Goal: Task Accomplishment & Management: Use online tool/utility

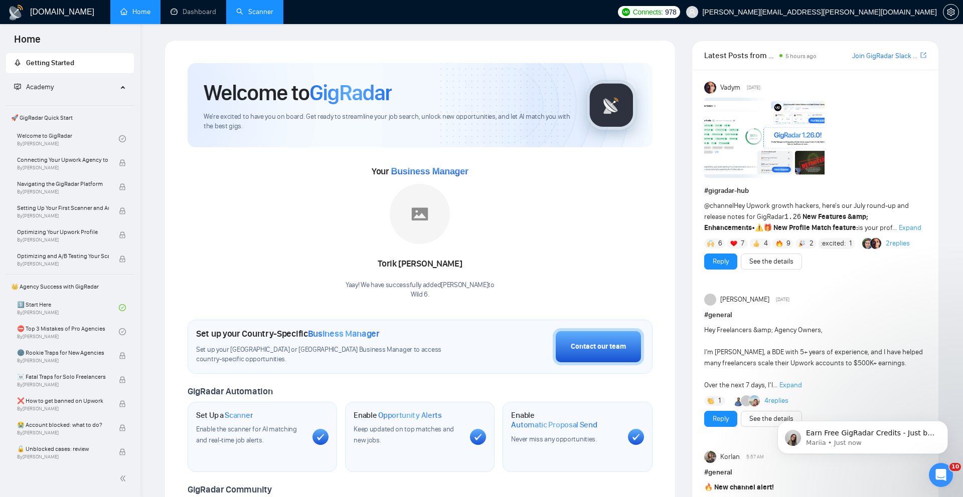
click at [263, 10] on link "Scanner" at bounding box center [254, 12] width 37 height 9
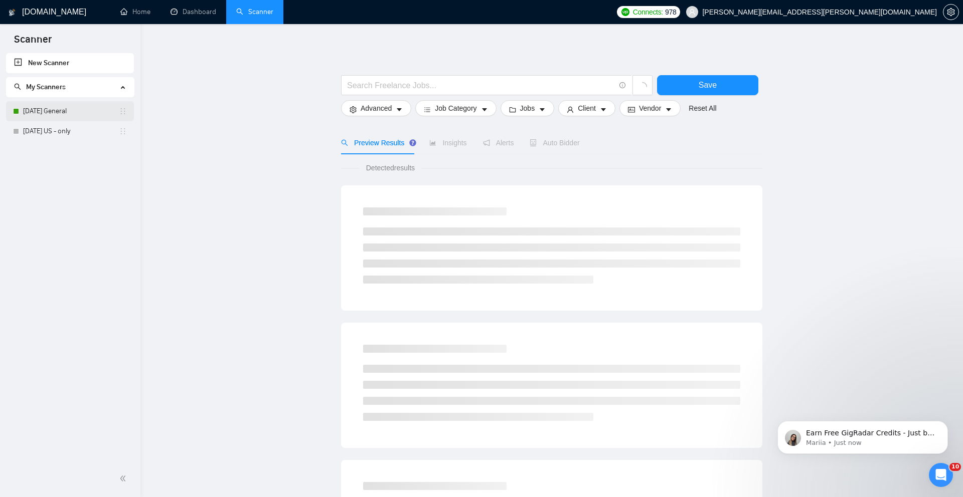
click at [58, 105] on link "[DATE] General" at bounding box center [71, 111] width 96 height 20
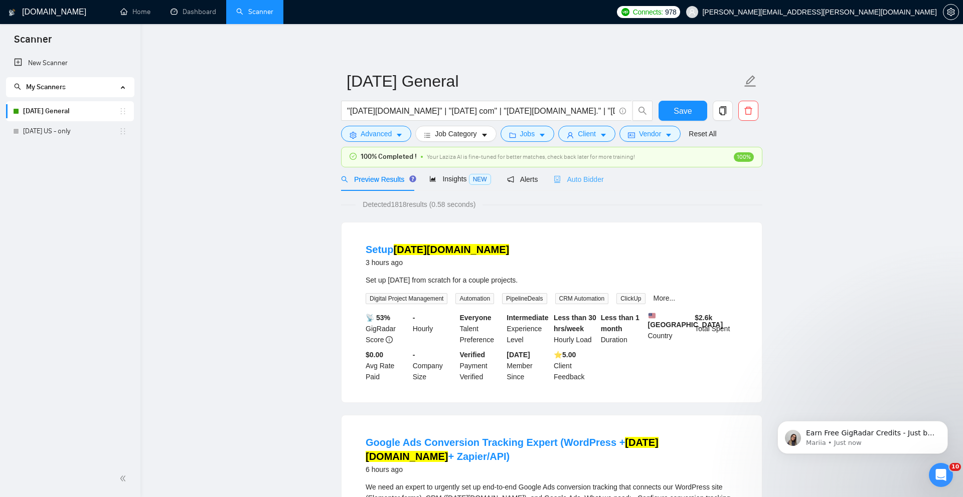
drag, startPoint x: 593, startPoint y: 171, endPoint x: 591, endPoint y: 177, distance: 5.7
click at [592, 171] on div "Auto Bidder" at bounding box center [579, 179] width 50 height 24
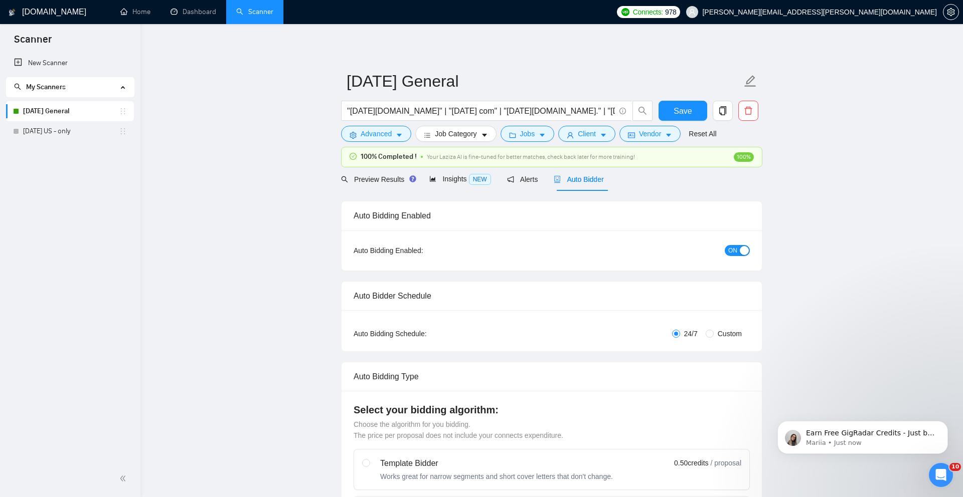
checkbox input "true"
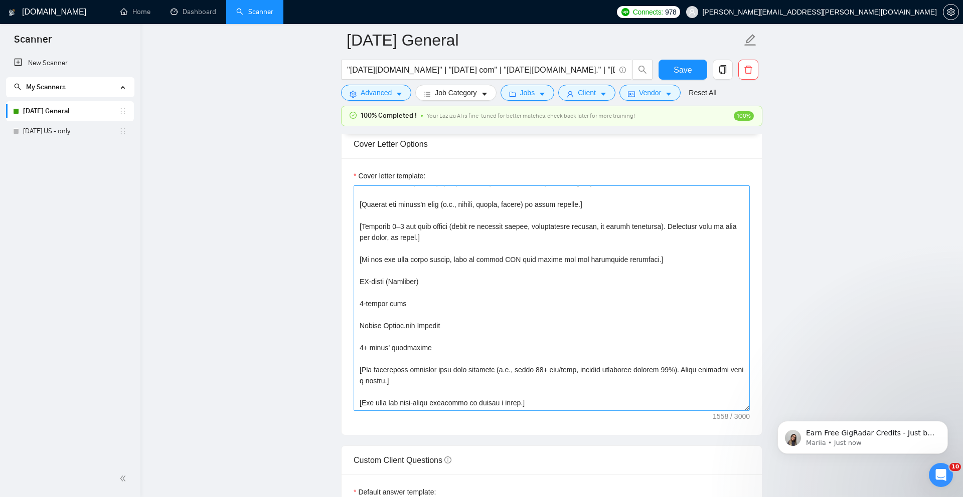
scroll to position [90, 0]
click at [466, 340] on textarea "Cover letter template:" at bounding box center [552, 299] width 396 height 226
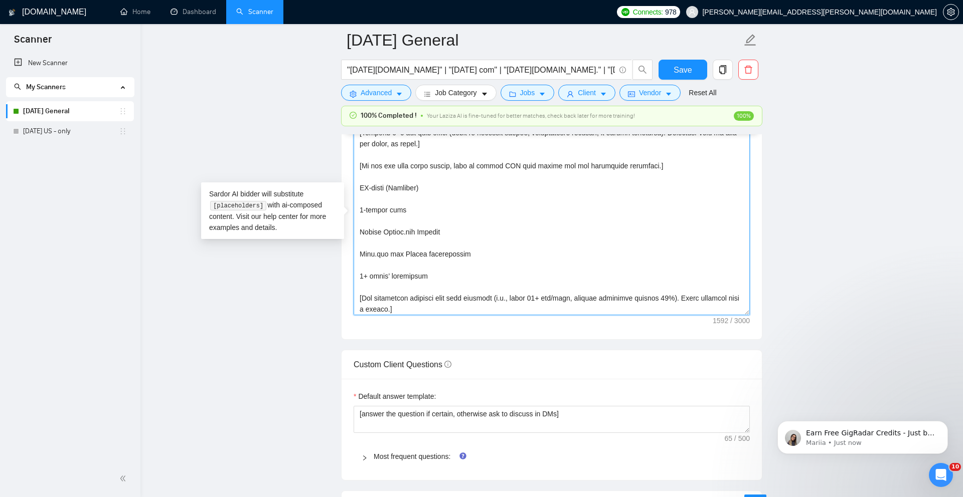
scroll to position [0, 0]
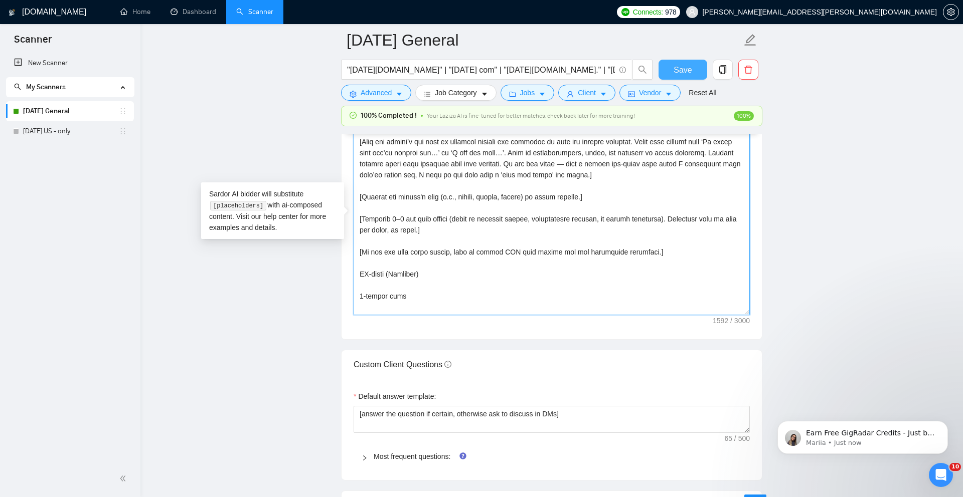
type textarea "[Lorem i dolorsi, ametconsectetu Adipis elits doeius temp:] [Incid utla “Etd ma…"
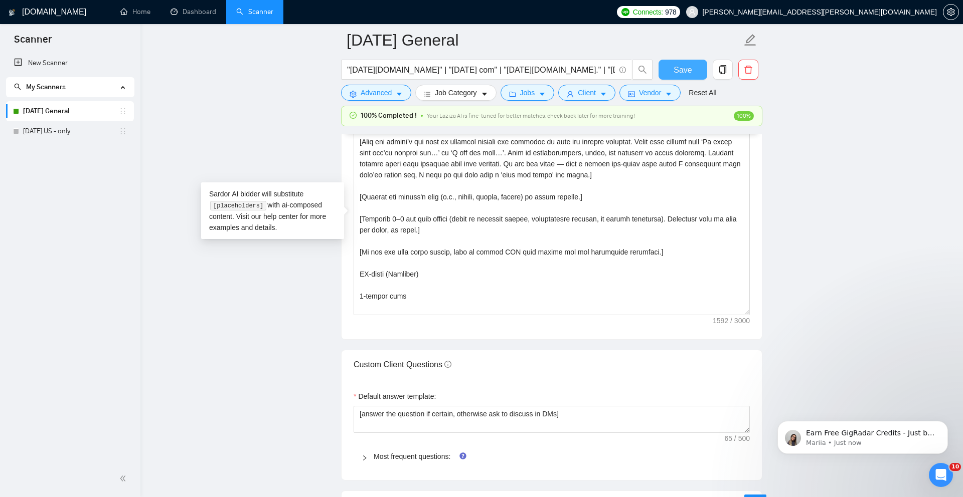
click at [689, 67] on span "Save" at bounding box center [682, 70] width 18 height 13
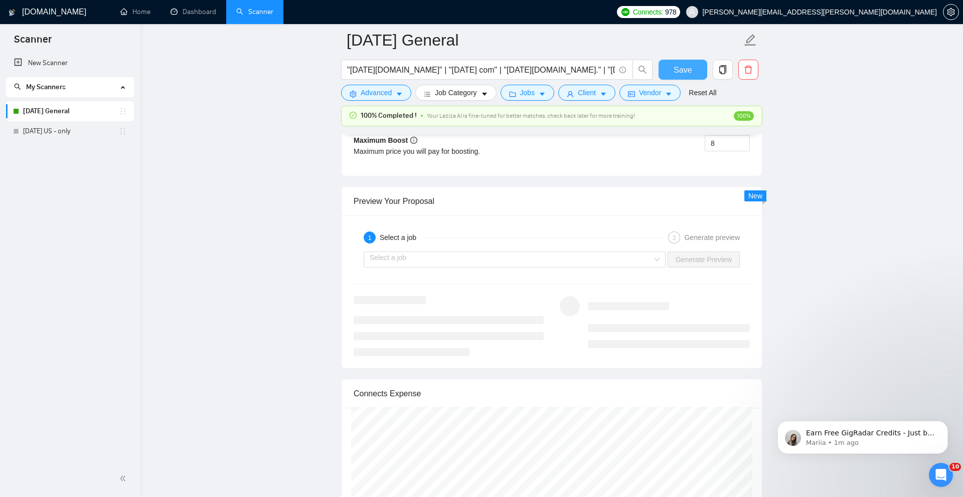
scroll to position [1867, 0]
click at [654, 273] on div "Select a job" at bounding box center [515, 265] width 302 height 16
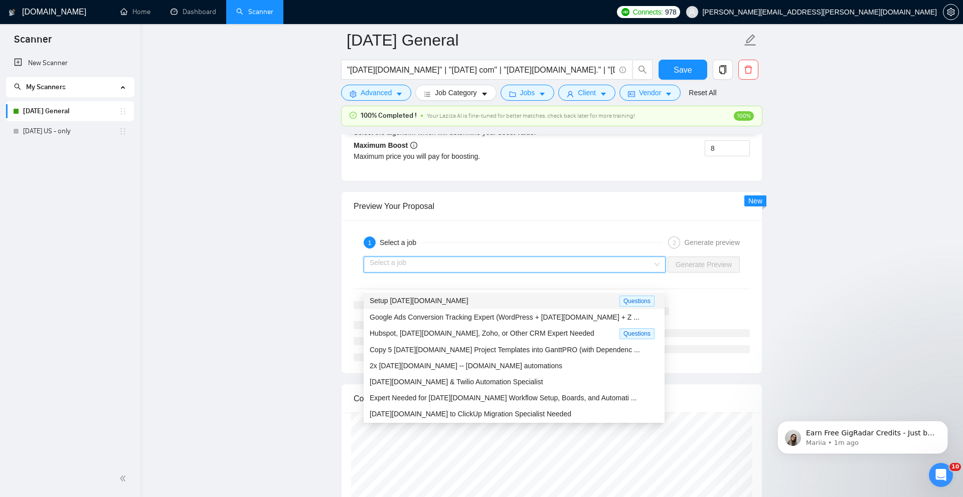
click at [420, 301] on span "Setup [DATE][DOMAIN_NAME]" at bounding box center [419, 301] width 99 height 8
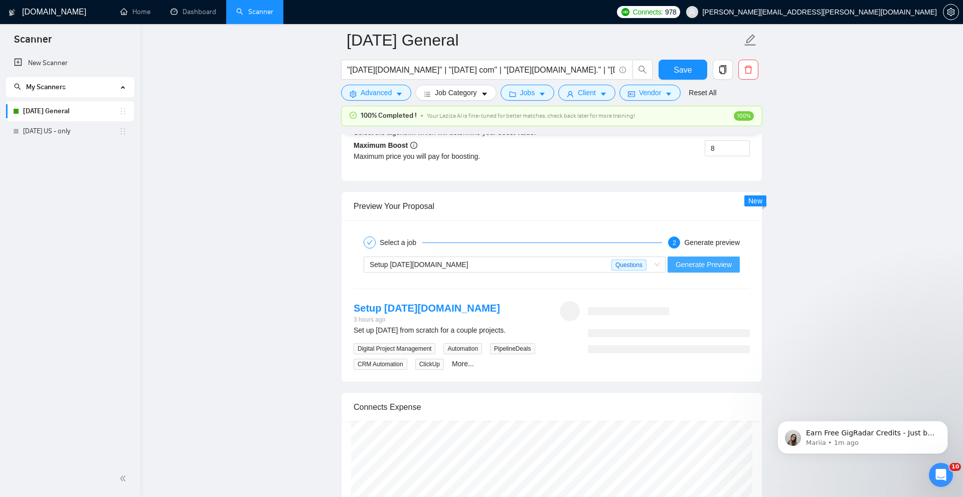
click at [712, 270] on span "Generate Preview" at bounding box center [703, 264] width 56 height 11
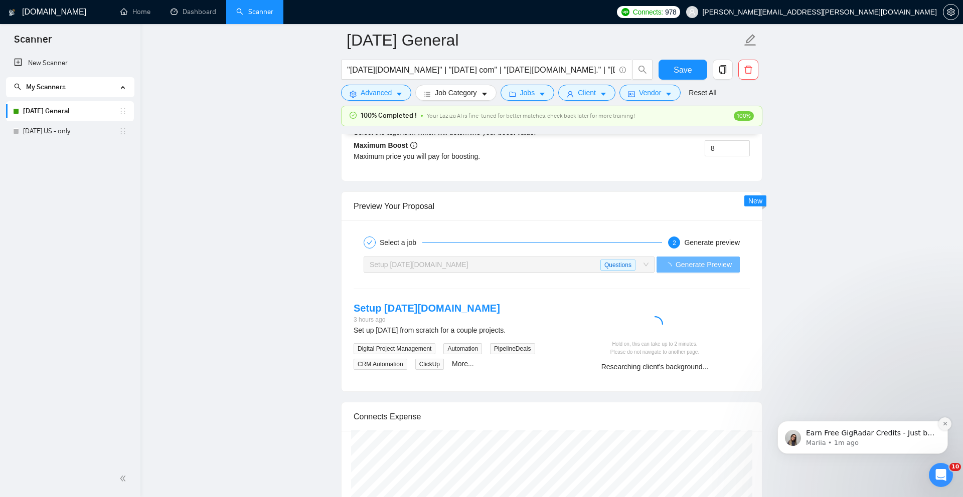
click at [942, 427] on button "Dismiss notification" at bounding box center [944, 424] width 13 height 13
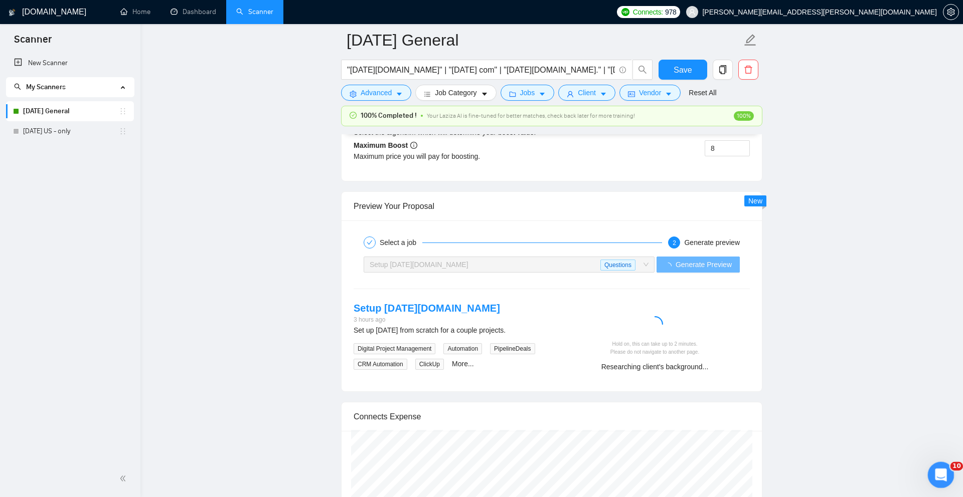
click at [944, 475] on icon "Open Intercom Messenger" at bounding box center [939, 474] width 17 height 17
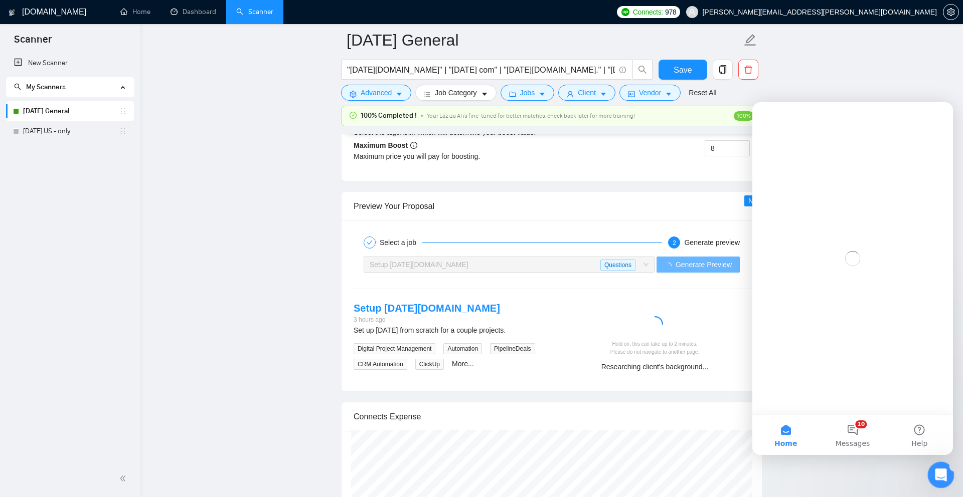
scroll to position [0, 0]
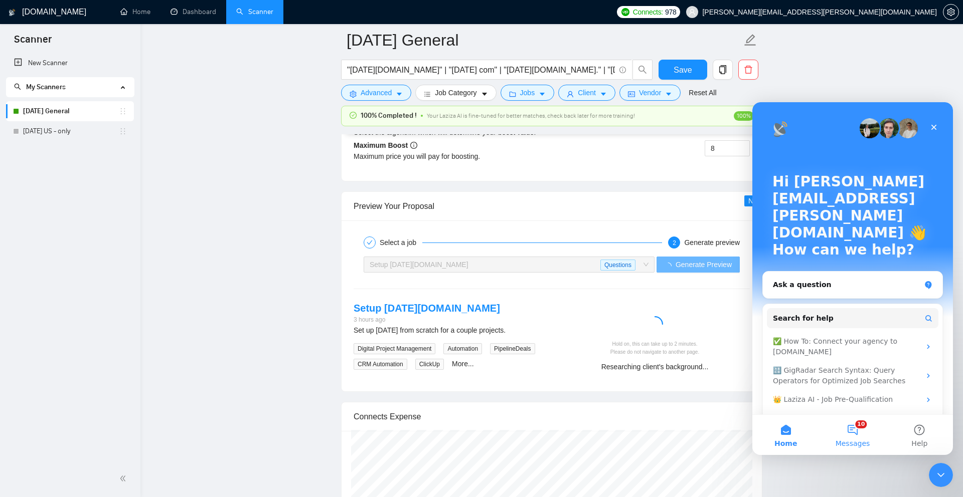
click at [851, 428] on button "10 Messages" at bounding box center [852, 435] width 67 height 40
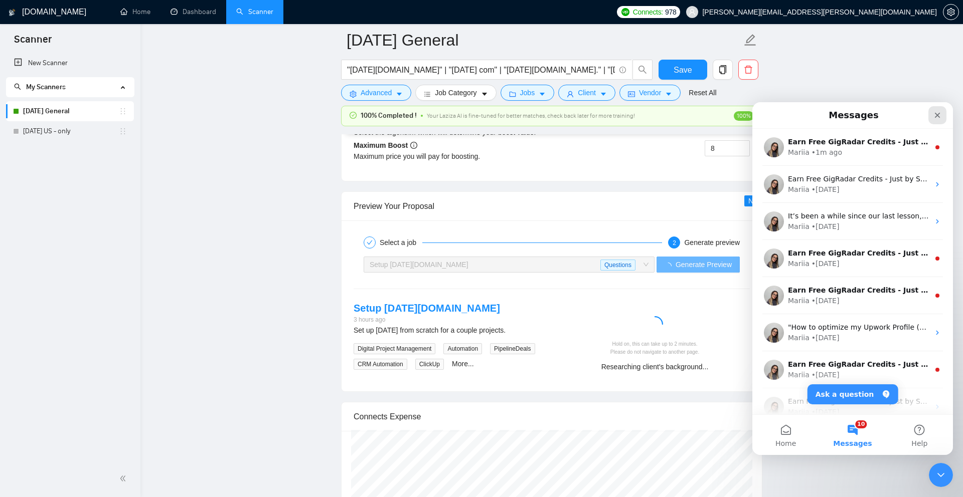
click at [936, 114] on icon "Close" at bounding box center [937, 115] width 8 height 8
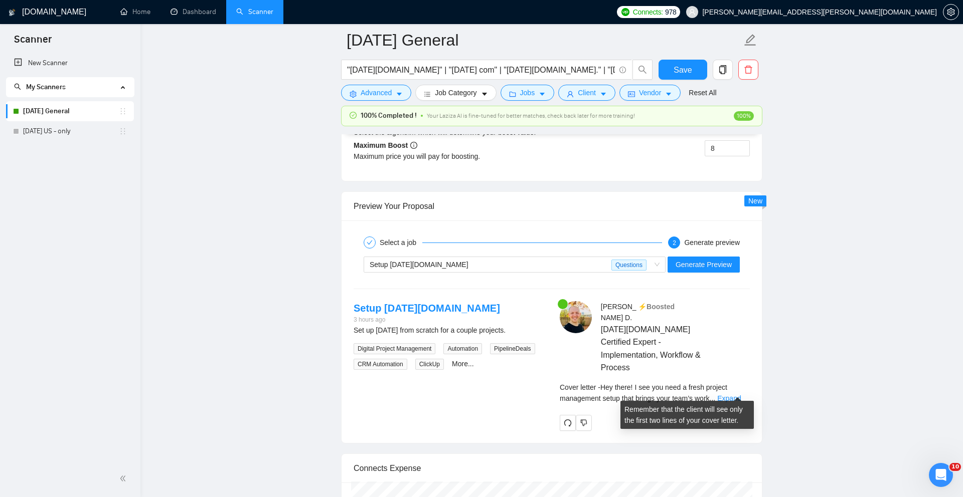
click at [739, 395] on link "Expand" at bounding box center [729, 399] width 24 height 8
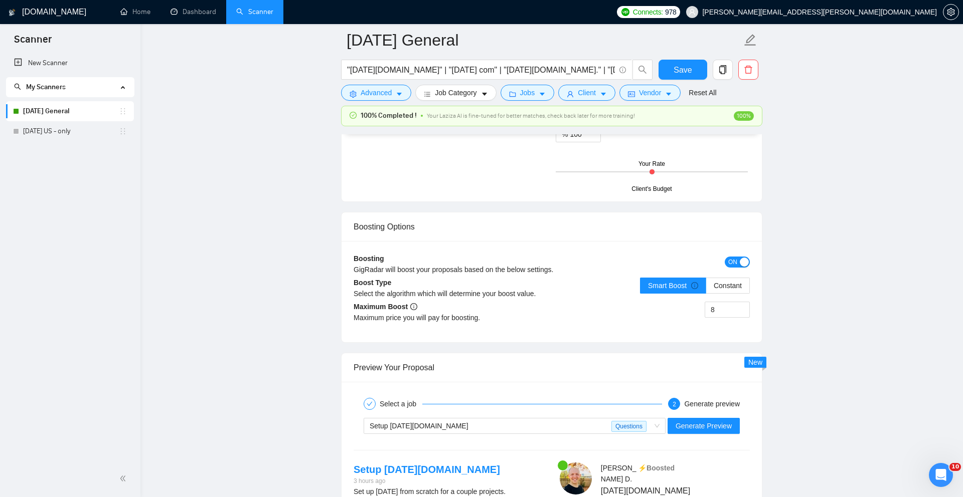
scroll to position [1736, 0]
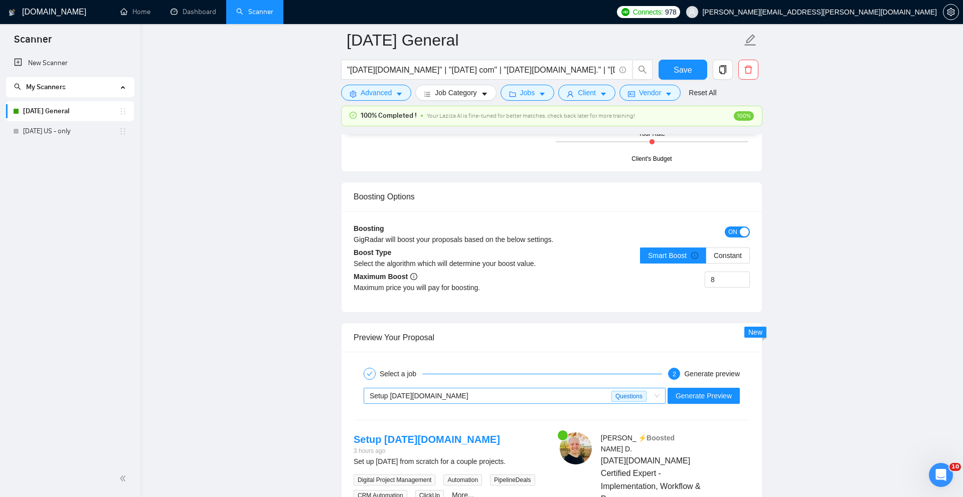
click at [560, 404] on div "Setup [DATE][DOMAIN_NAME]" at bounding box center [491, 396] width 242 height 15
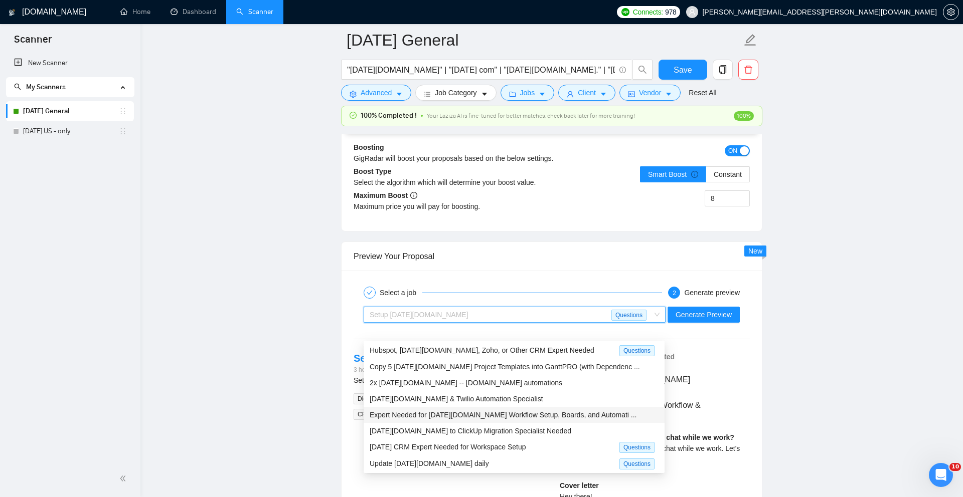
scroll to position [34, 0]
click at [520, 449] on span "[DATE] CRM Expert Needed for Workspace Setup" at bounding box center [448, 446] width 156 height 8
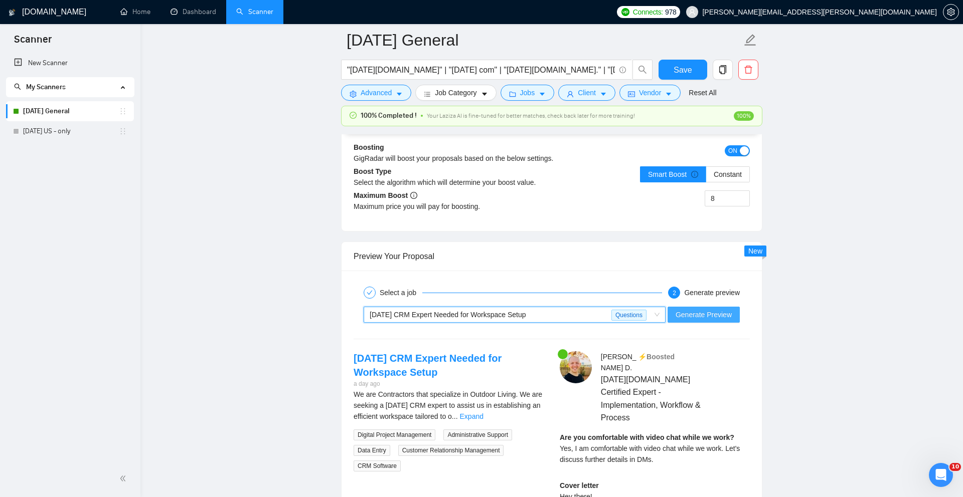
click at [716, 320] on span "Generate Preview" at bounding box center [703, 314] width 56 height 11
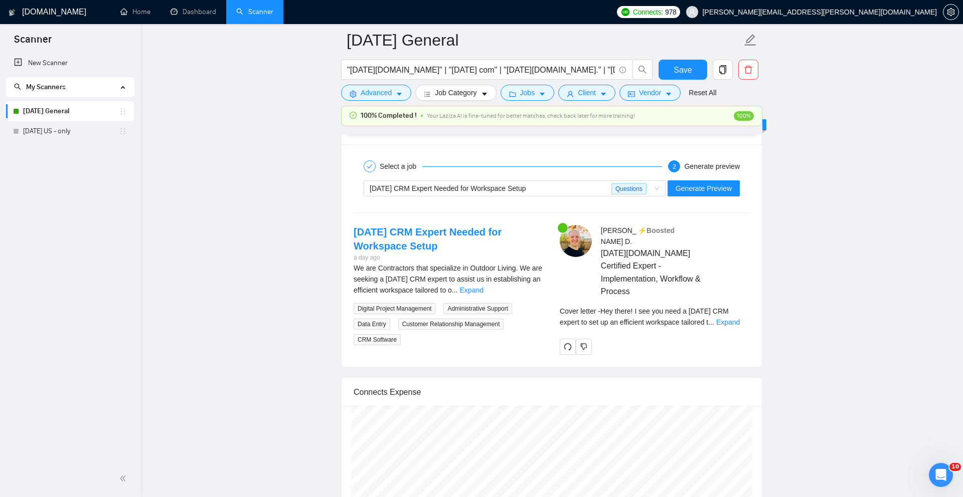
scroll to position [1944, 0]
click at [730, 318] on link "Expand" at bounding box center [728, 322] width 24 height 8
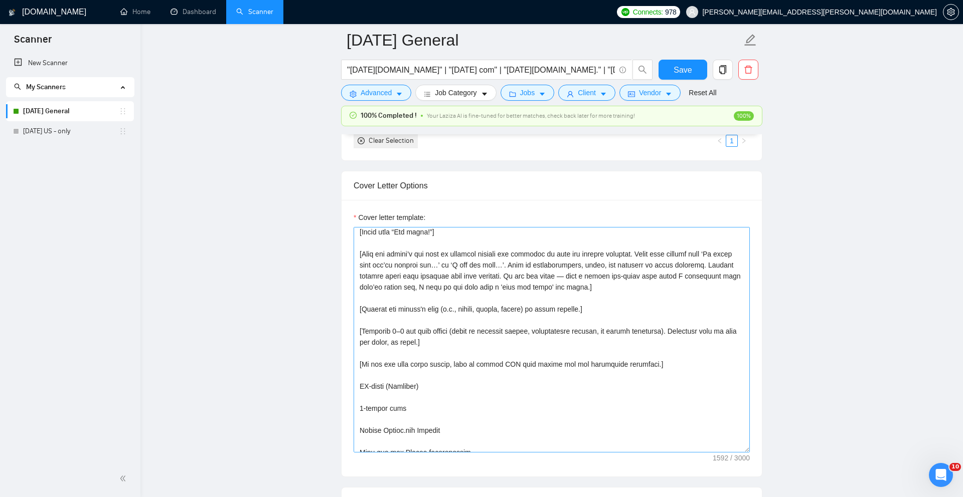
scroll to position [21, 0]
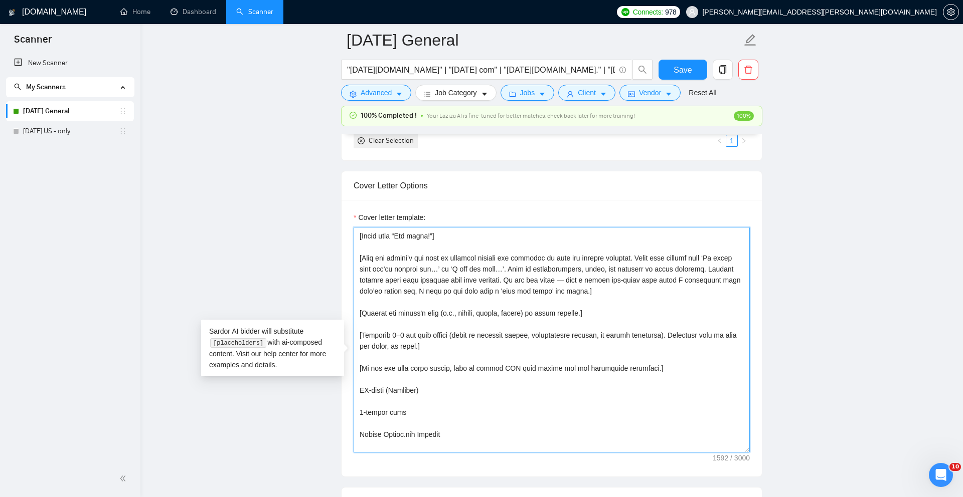
click at [507, 368] on textarea "Cover letter template:" at bounding box center [552, 340] width 396 height 226
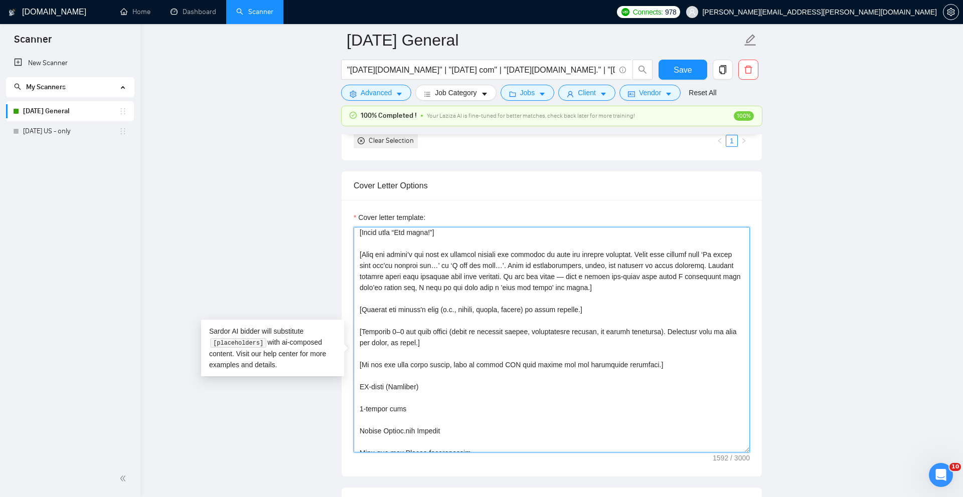
drag, startPoint x: 453, startPoint y: 362, endPoint x: 358, endPoint y: 352, distance: 95.3
click at [358, 352] on textarea "Cover letter template:" at bounding box center [552, 340] width 396 height 226
click at [551, 372] on textarea "Cover letter template:" at bounding box center [552, 340] width 396 height 226
drag, startPoint x: 459, startPoint y: 362, endPoint x: 358, endPoint y: 347, distance: 102.8
click at [358, 347] on textarea "Cover letter template:" at bounding box center [552, 340] width 396 height 226
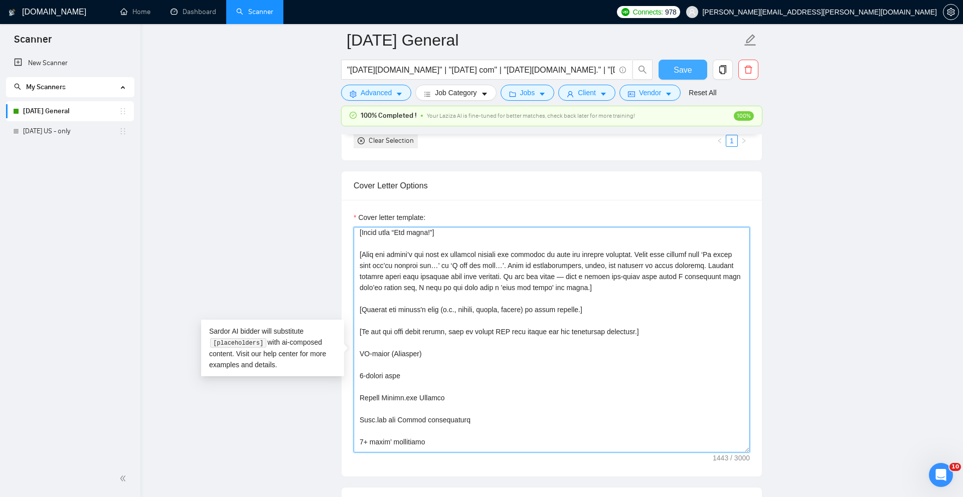
type textarea "[Lorem i dolorsi, ametconsectetu Adipis elits doeius temp:] [Incid utla “Etd ma…"
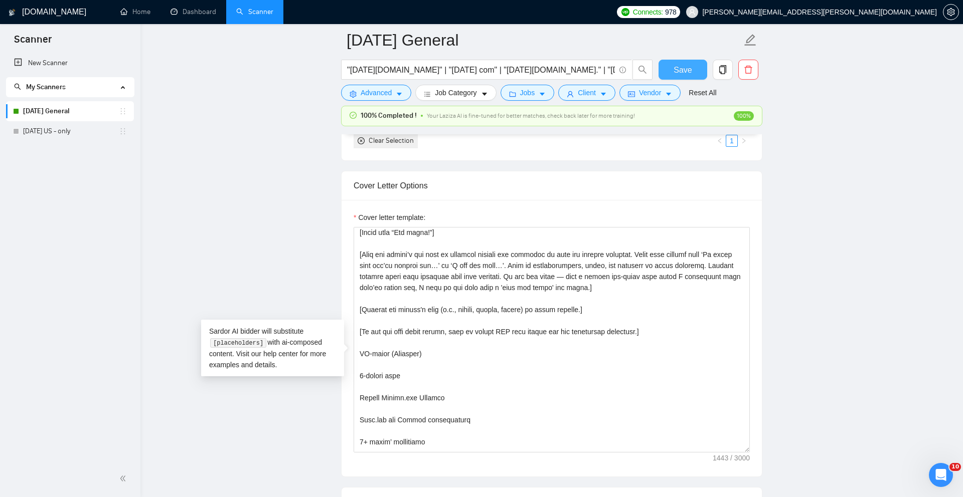
click at [694, 68] on button "Save" at bounding box center [682, 70] width 49 height 20
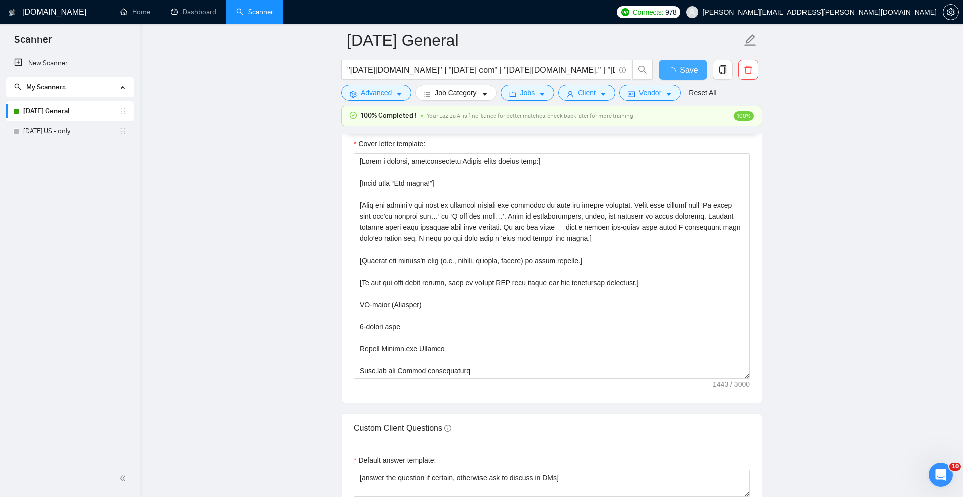
checkbox input "true"
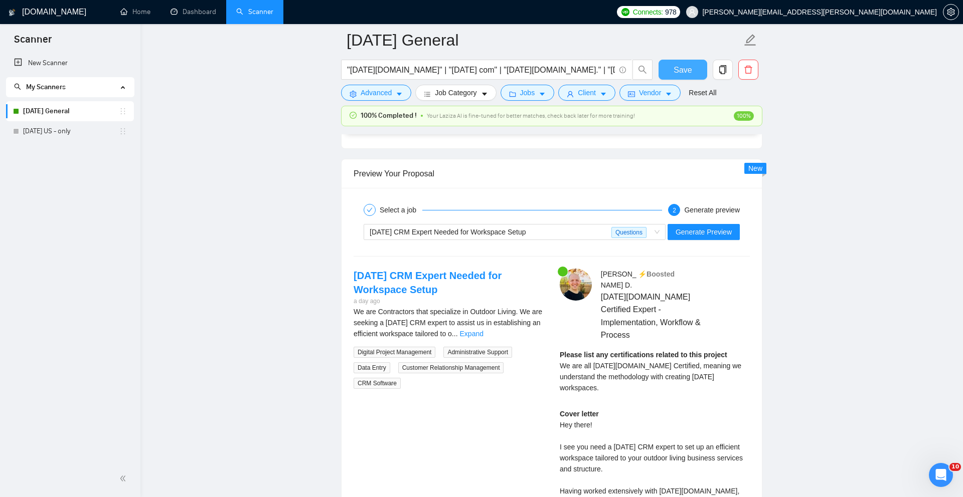
scroll to position [1917, 0]
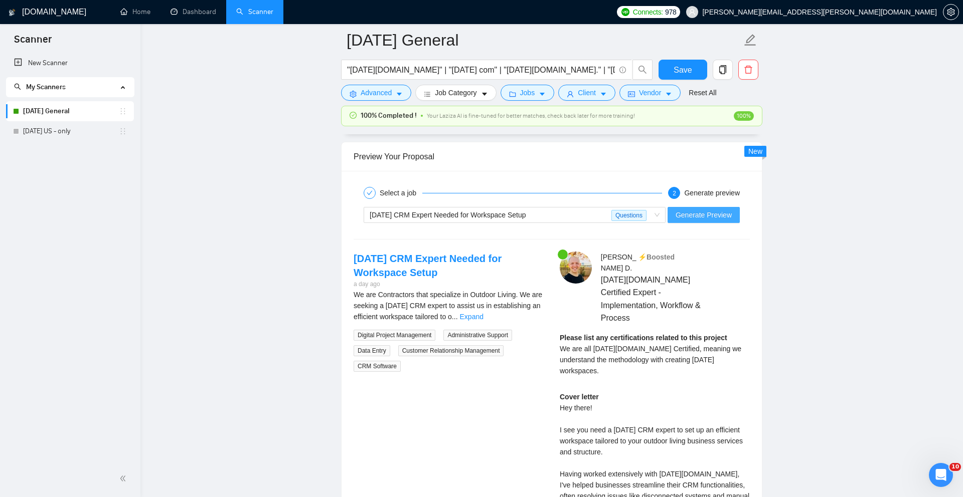
click at [695, 223] on button "Generate Preview" at bounding box center [703, 215] width 72 height 16
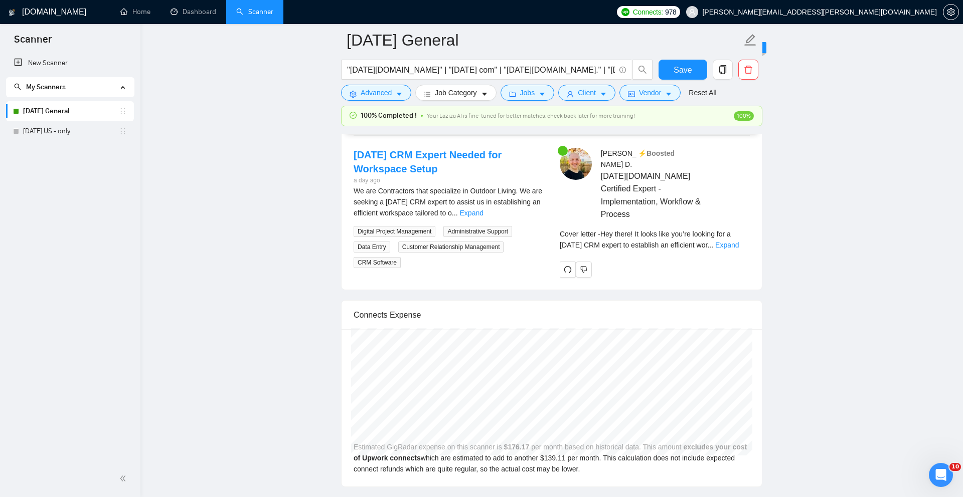
scroll to position [2028, 0]
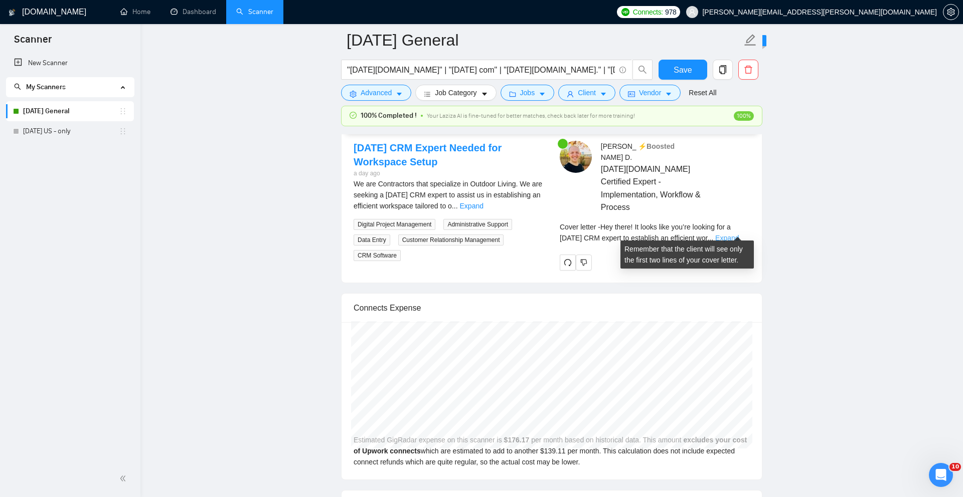
click at [738, 234] on link "Expand" at bounding box center [727, 238] width 24 height 8
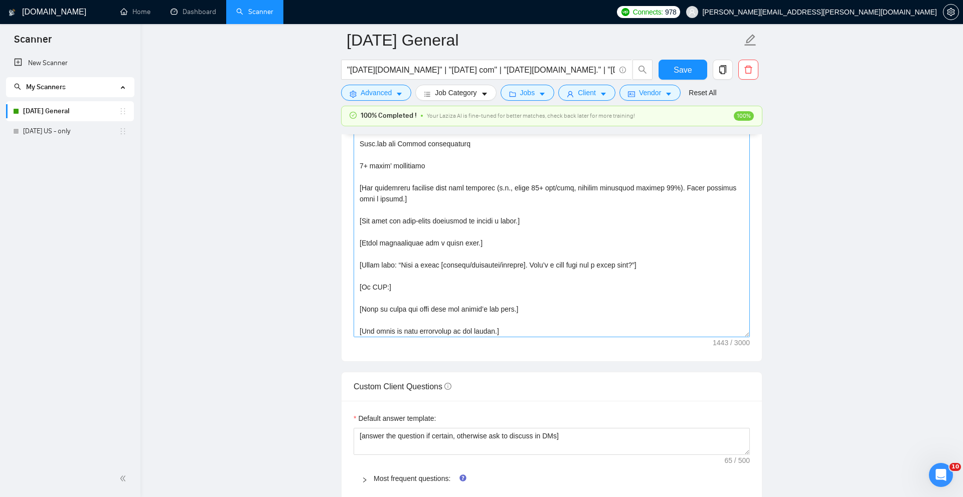
scroll to position [136, 0]
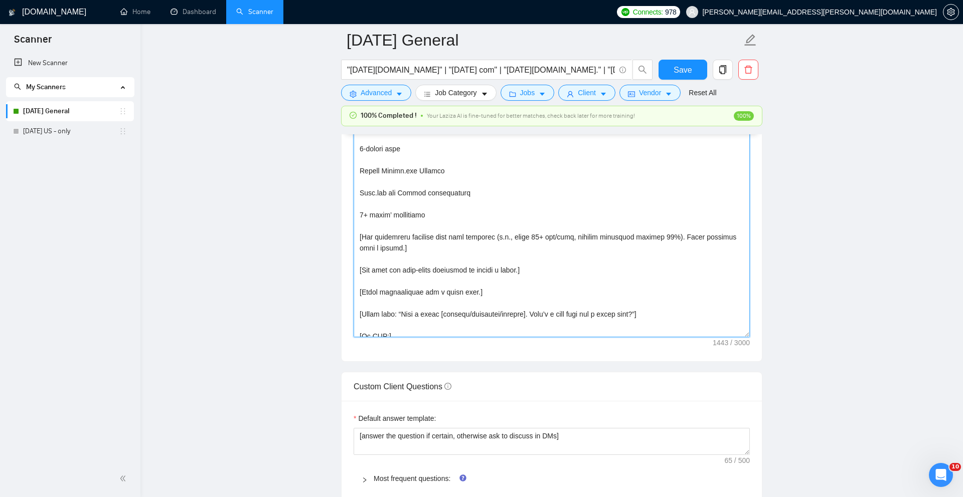
click at [585, 215] on textarea "Cover letter template:" at bounding box center [552, 225] width 396 height 226
paste textarea "dentify 1–2 key pain points (focus on workflow issues, disconnected systems, or…"
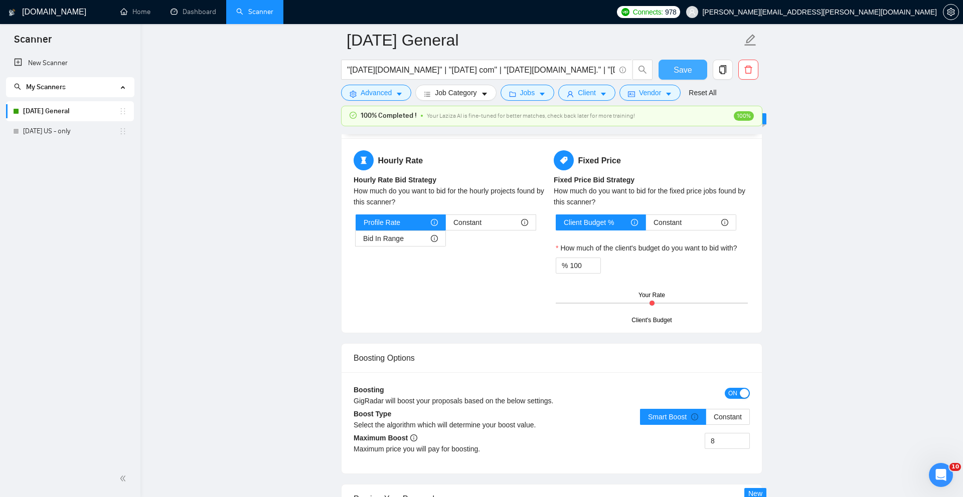
scroll to position [1575, 0]
type textarea "[Lorem i dolorsi, ametconsectetu Adipis elits doeius temp:] [Incid utla “Etd ma…"
click at [685, 62] on button "Save" at bounding box center [682, 70] width 49 height 20
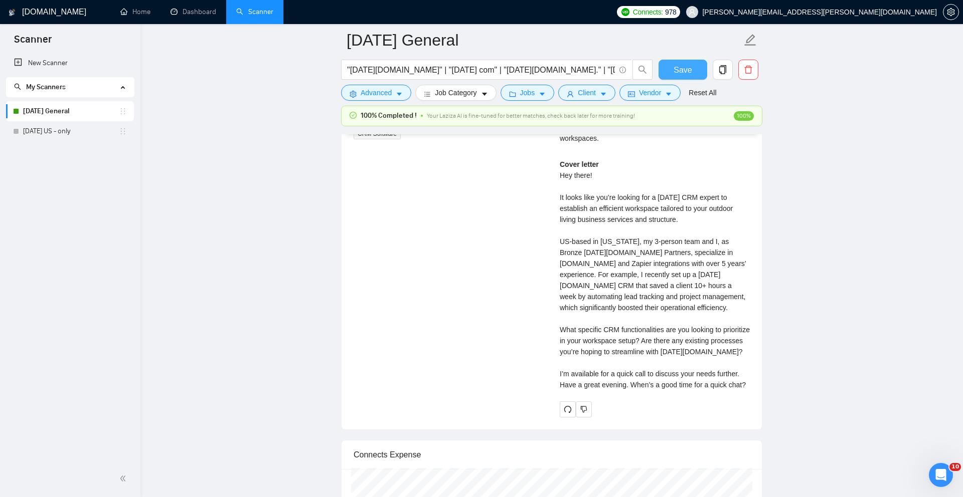
scroll to position [2114, 0]
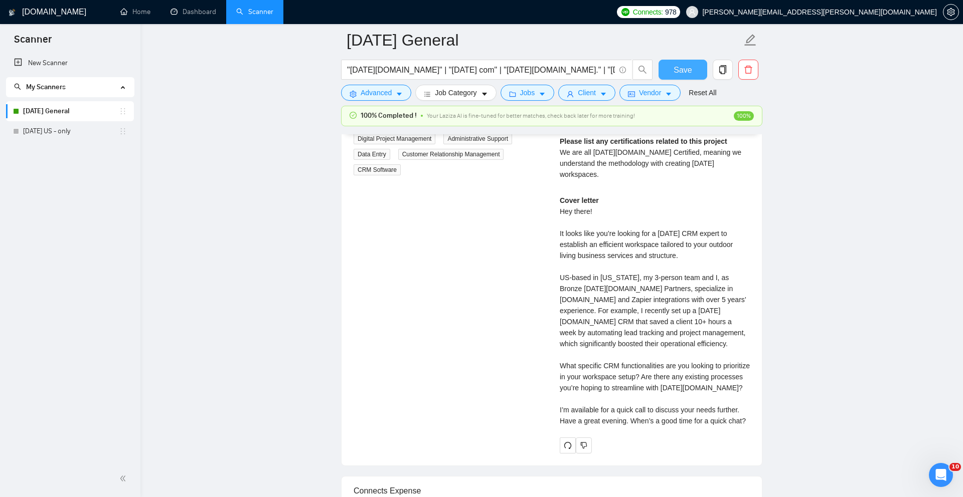
click at [681, 73] on span "Save" at bounding box center [682, 70] width 18 height 13
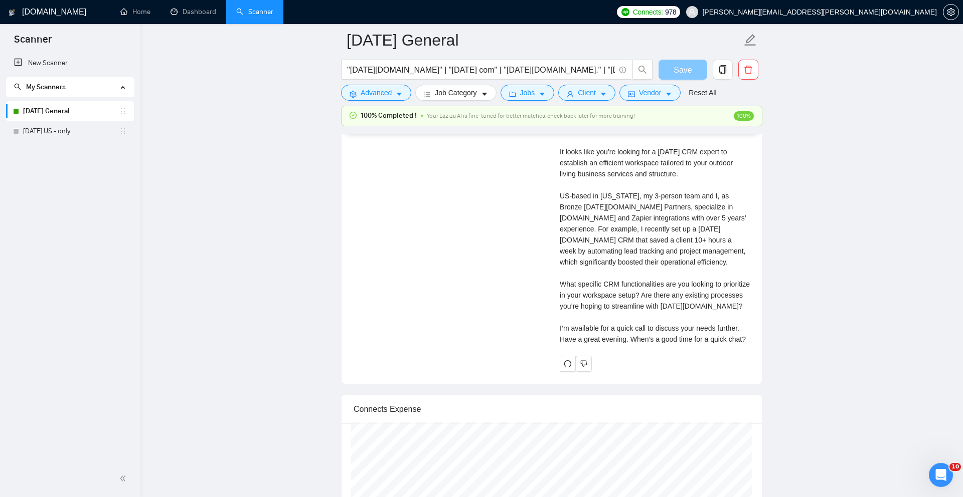
scroll to position [2114, 0]
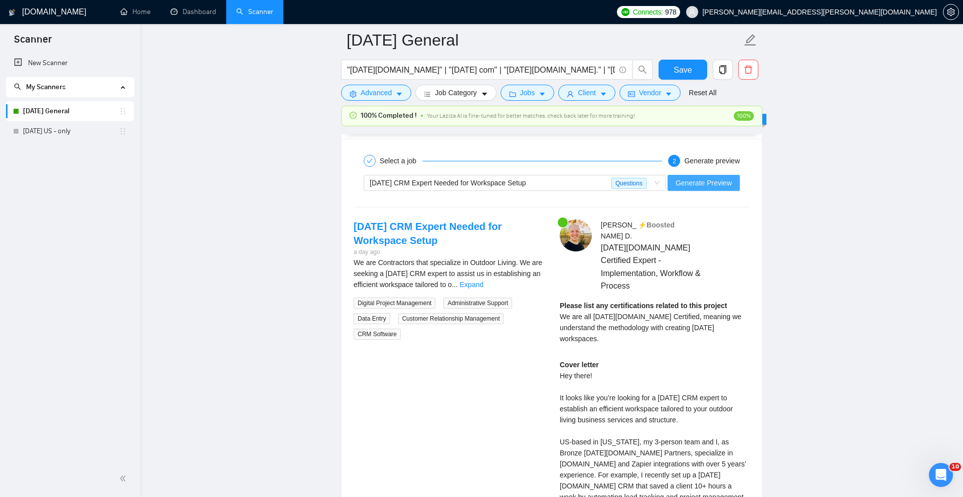
click at [702, 189] on span "Generate Preview" at bounding box center [703, 183] width 56 height 11
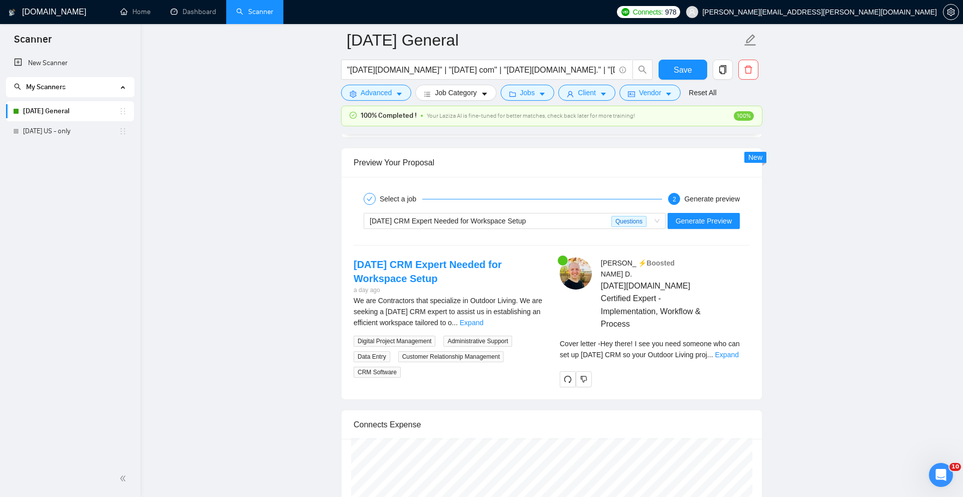
scroll to position [1912, 0]
click at [728, 350] on link "Expand" at bounding box center [727, 354] width 24 height 8
click at [0, 0] on span "We are all [DATE][DOMAIN_NAME] Certified, meaning we understand the methodology…" at bounding box center [0, 0] width 0 height 0
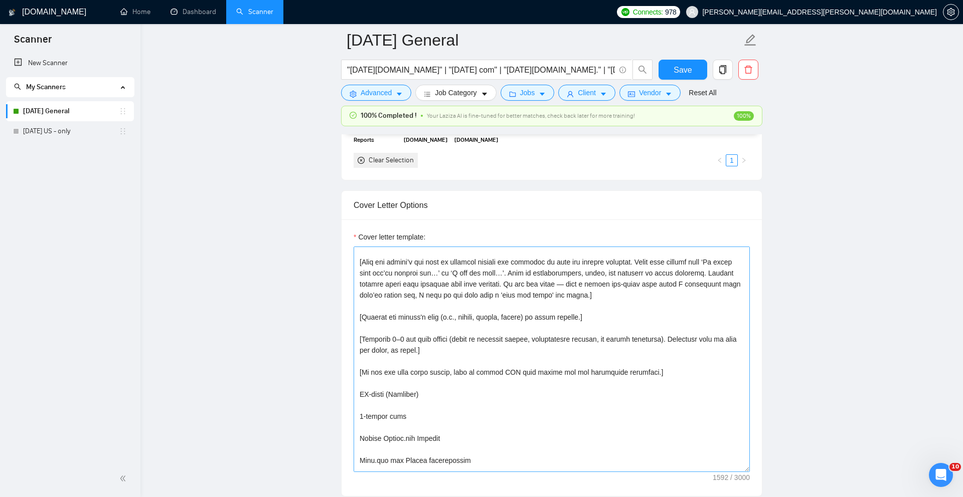
scroll to position [38, 0]
click at [563, 379] on textarea "Cover letter template:" at bounding box center [552, 360] width 396 height 226
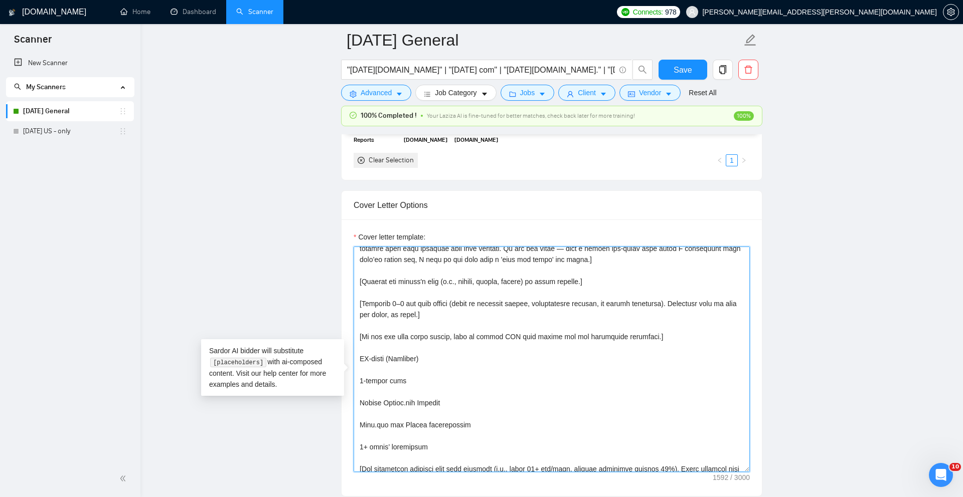
scroll to position [70, 0]
click at [489, 353] on textarea "Cover letter template:" at bounding box center [552, 360] width 396 height 226
drag, startPoint x: 528, startPoint y: 381, endPoint x: 474, endPoint y: 380, distance: 53.7
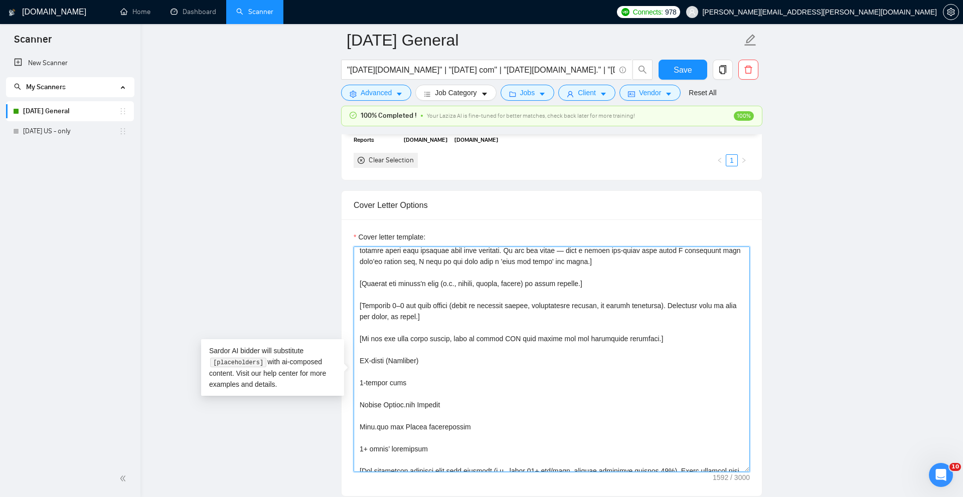
click at [528, 381] on textarea "Cover letter template:" at bounding box center [552, 360] width 396 height 226
drag, startPoint x: 631, startPoint y: 363, endPoint x: 434, endPoint y: 355, distance: 197.2
click at [431, 352] on textarea "Cover letter template:" at bounding box center [552, 360] width 396 height 226
click at [440, 364] on textarea "Cover letter template:" at bounding box center [552, 360] width 396 height 226
click at [479, 375] on textarea "Cover letter template:" at bounding box center [552, 360] width 396 height 226
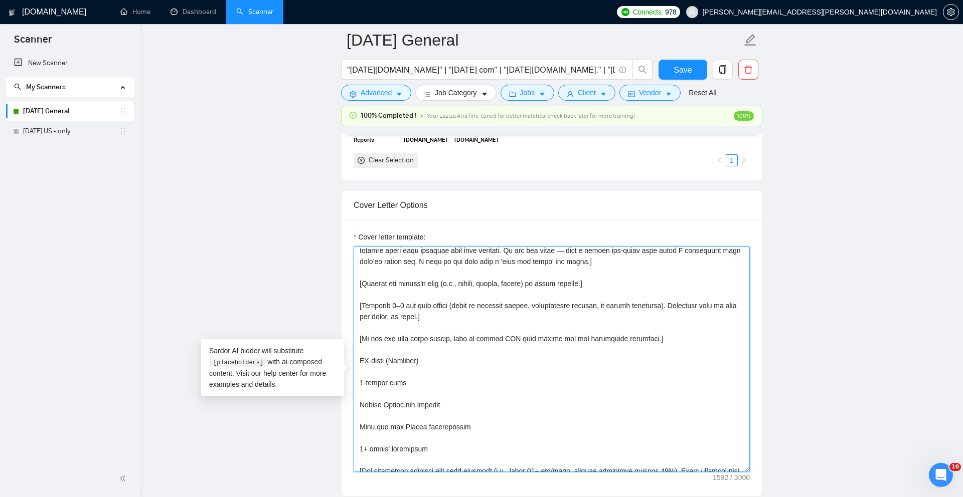
drag, startPoint x: 640, startPoint y: 354, endPoint x: 356, endPoint y: 324, distance: 286.3
click at [356, 324] on textarea "Cover letter template:" at bounding box center [552, 360] width 396 height 226
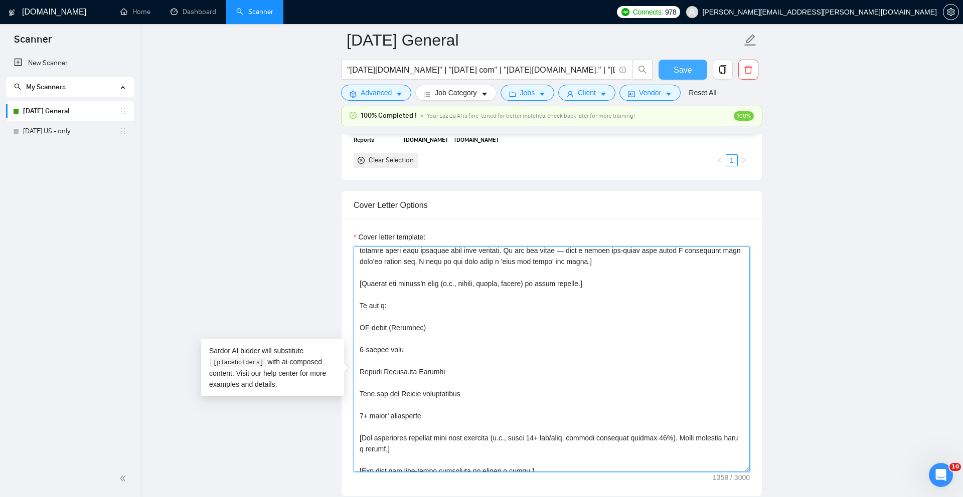
type textarea "[Lorem i dolorsi, ametconsectetu Adipis elits doeius temp:] [Incid utla “Etd ma…"
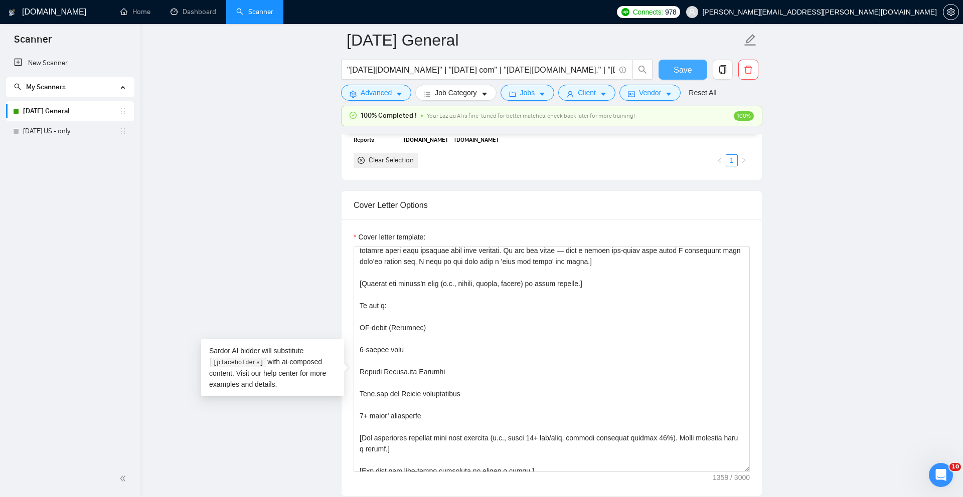
click at [688, 73] on span "Save" at bounding box center [682, 70] width 18 height 13
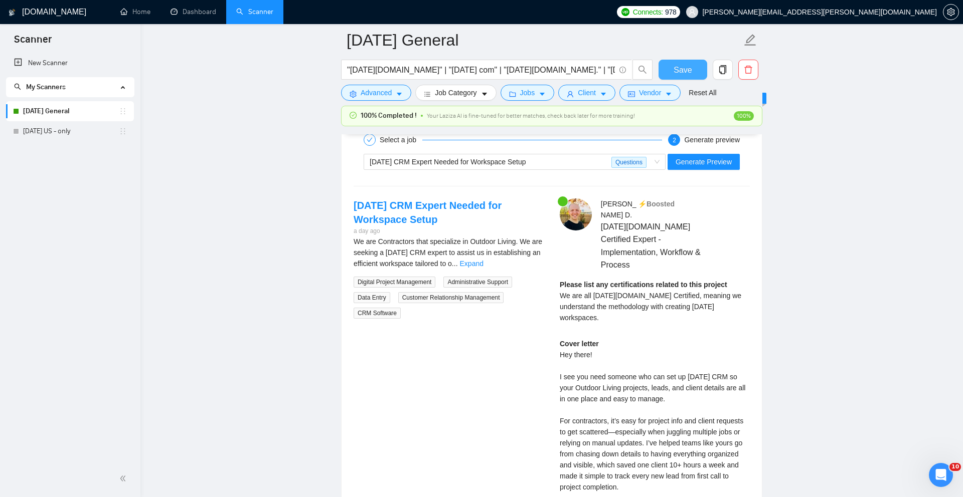
scroll to position [1975, 0]
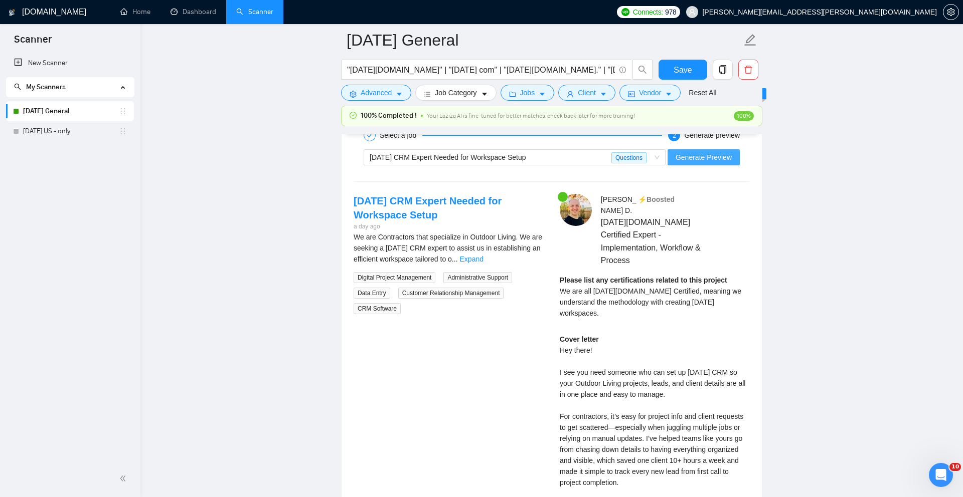
click at [715, 163] on span "Generate Preview" at bounding box center [703, 157] width 56 height 11
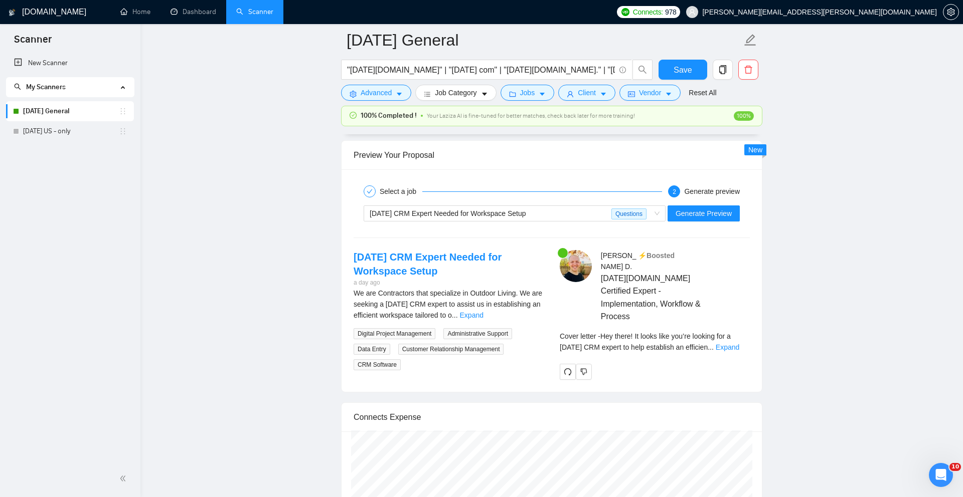
scroll to position [1939, 0]
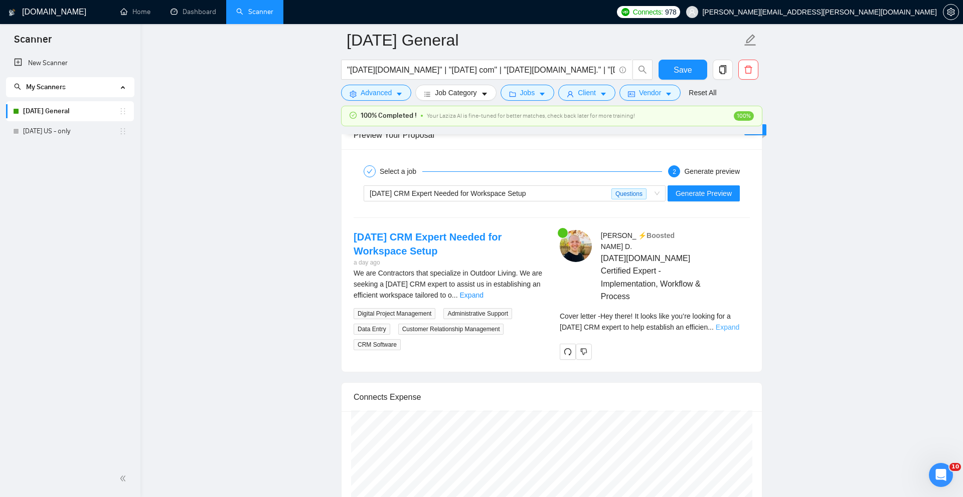
click at [734, 323] on link "Expand" at bounding box center [728, 327] width 24 height 8
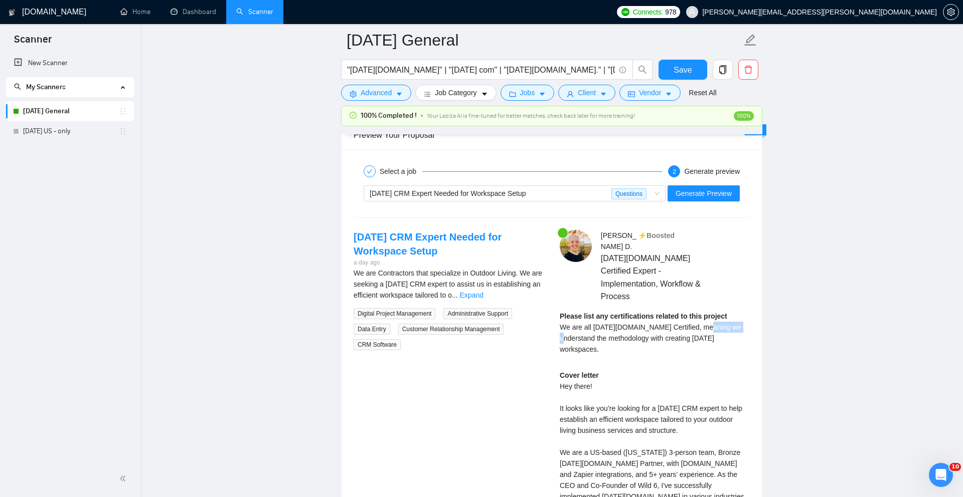
click at [734, 323] on span "We are all [DATE][DOMAIN_NAME] Certified, meaning we understand the methodology…" at bounding box center [651, 338] width 182 height 30
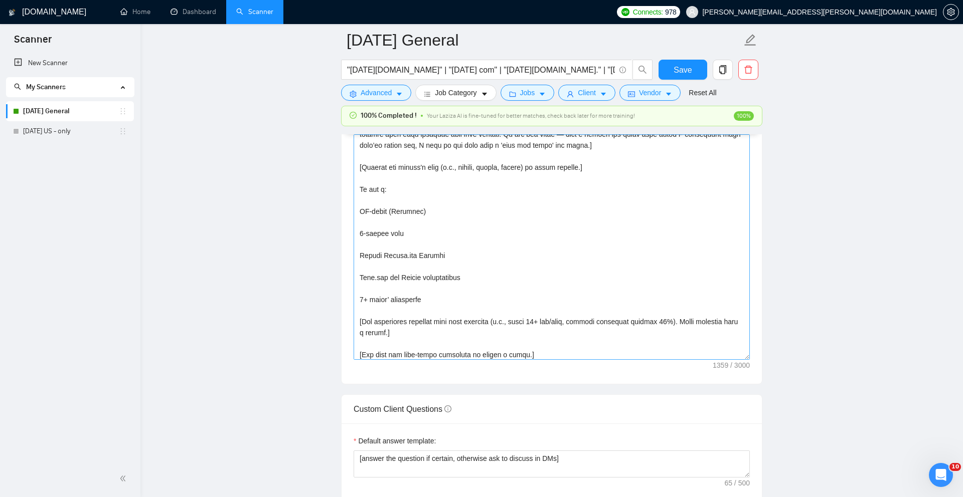
scroll to position [77, 0]
click at [432, 290] on textarea "Cover letter template:" at bounding box center [552, 247] width 396 height 226
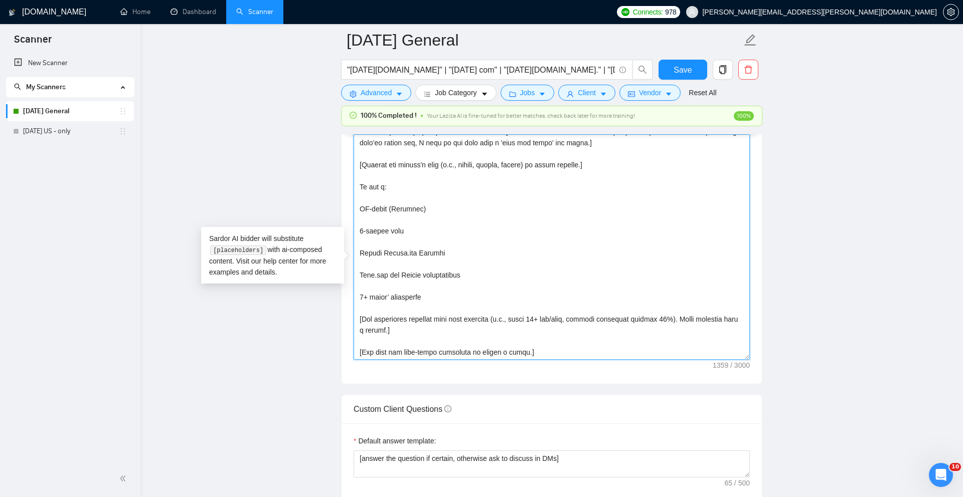
drag, startPoint x: 432, startPoint y: 291, endPoint x: 469, endPoint y: 292, distance: 37.6
click at [469, 292] on textarea "Cover letter template:" at bounding box center [552, 247] width 396 height 226
type textarea "[Lorem i dolorsi, ametconsectetu Adipis elits doeius temp:] [Incid utla “Etd ma…"
click at [684, 64] on span "Save" at bounding box center [682, 70] width 18 height 13
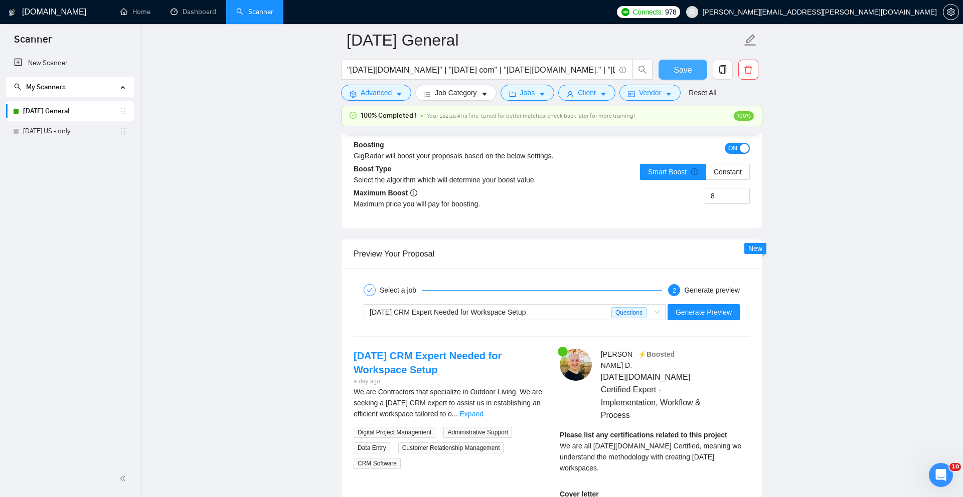
scroll to position [1876, 0]
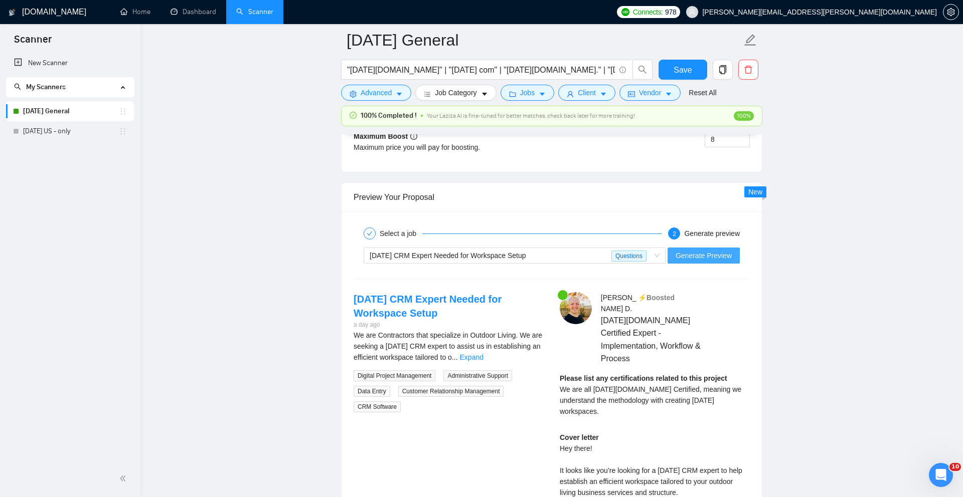
click at [690, 261] on span "Generate Preview" at bounding box center [703, 255] width 56 height 11
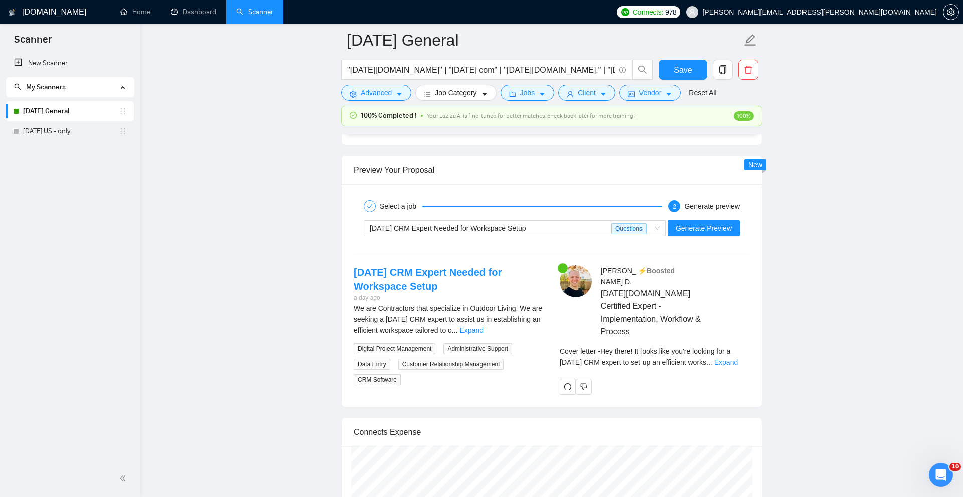
scroll to position [1904, 0]
click at [738, 358] on link "Expand" at bounding box center [726, 362] width 24 height 8
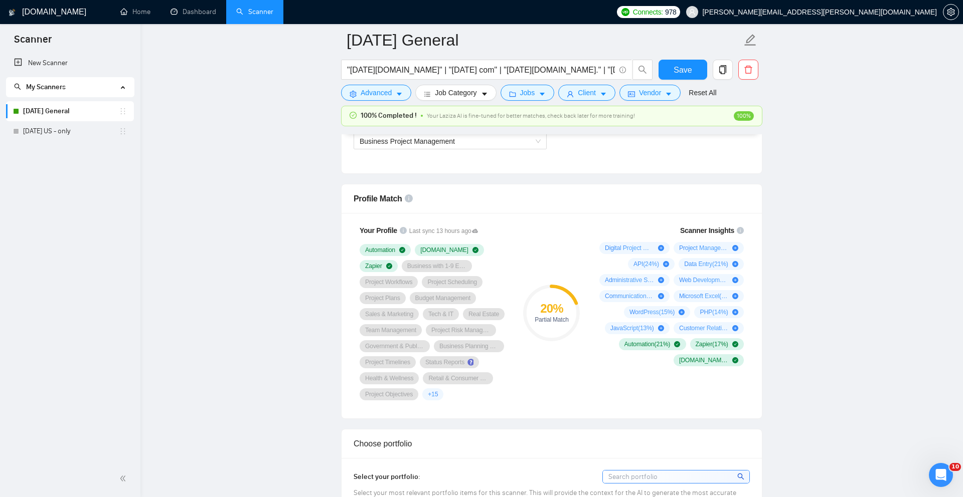
scroll to position [0, 0]
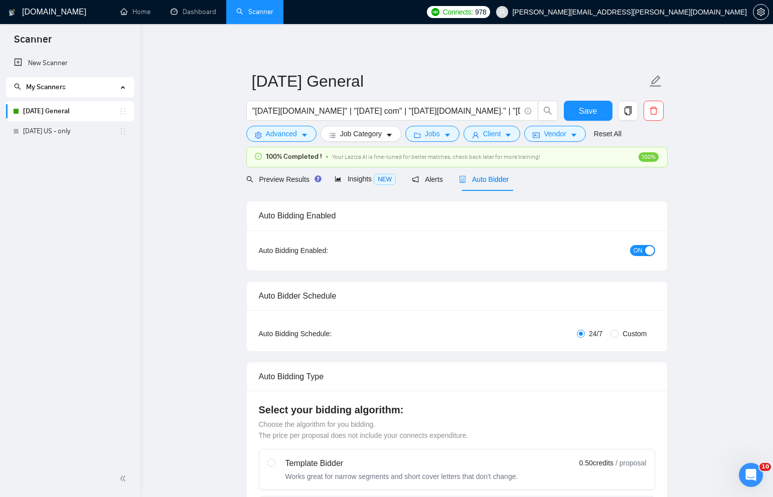
click at [33, 14] on h1 "[DOMAIN_NAME]" at bounding box center [54, 12] width 64 height 24
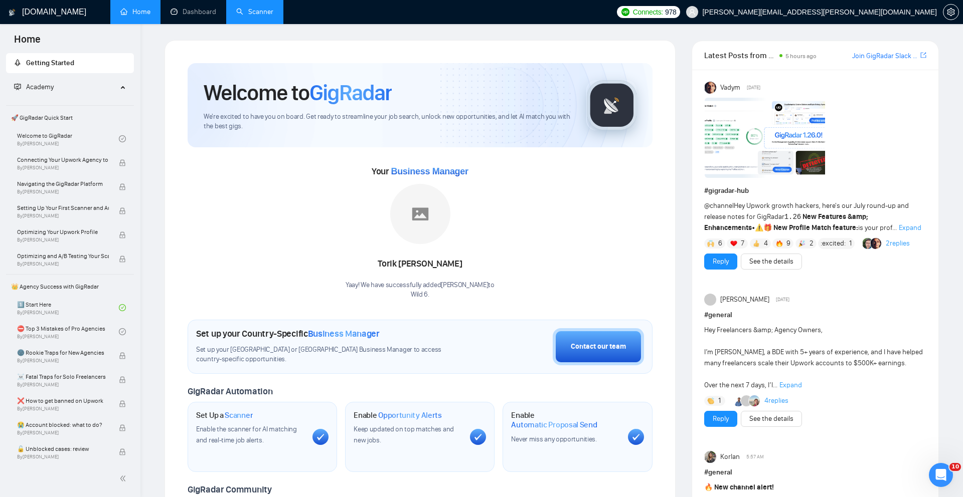
click at [256, 15] on link "Scanner" at bounding box center [254, 12] width 37 height 9
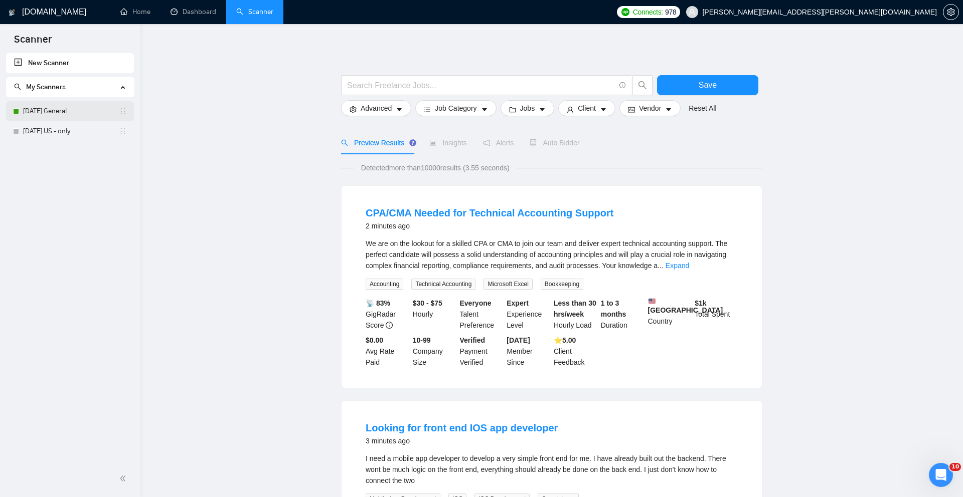
click at [51, 113] on link "[DATE] General" at bounding box center [71, 111] width 96 height 20
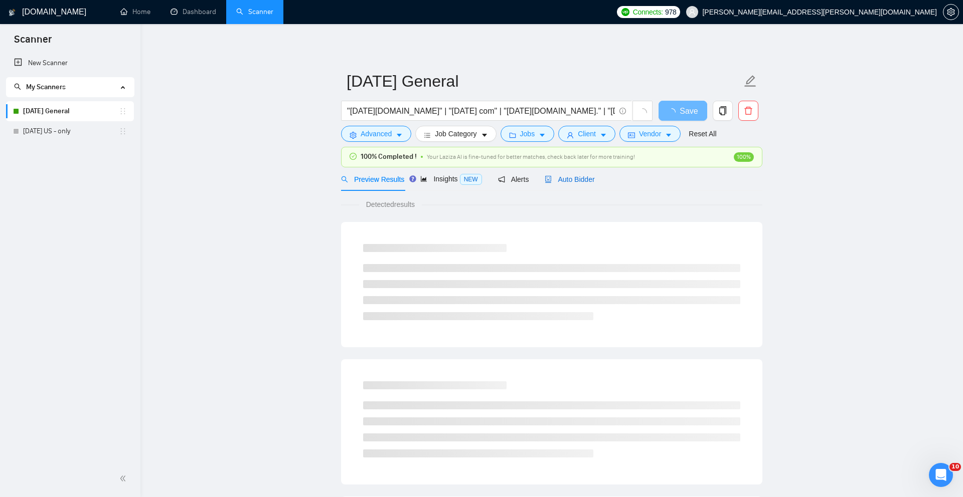
click at [589, 183] on span "Auto Bidder" at bounding box center [570, 180] width 50 height 8
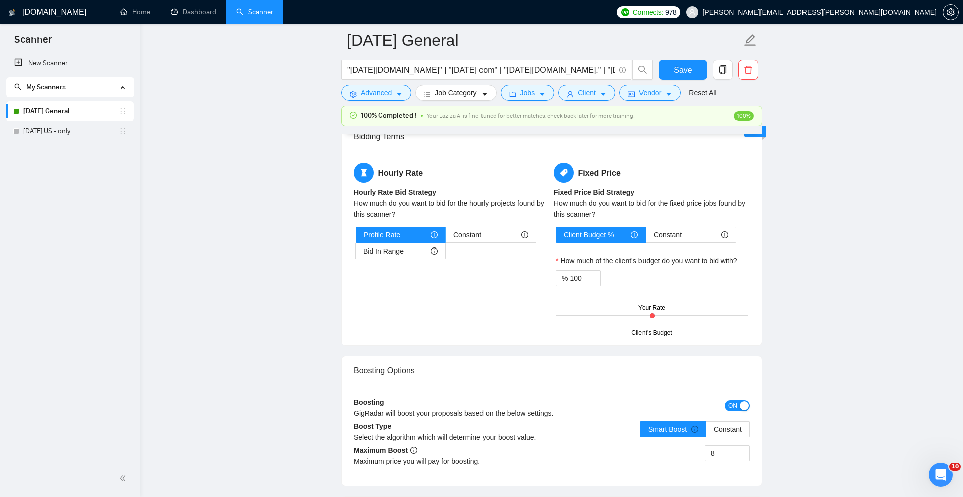
scroll to position [121, 0]
